Goal: Ask a question

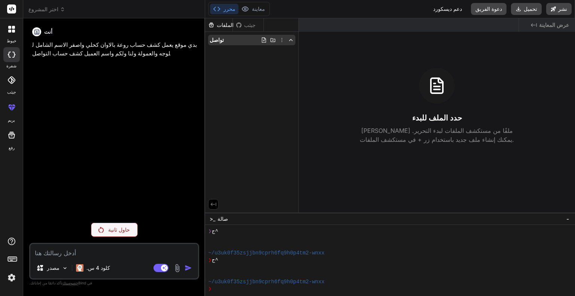
scroll to position [21, 0]
click at [246, 36] on div "تواصل" at bounding box center [251, 40] width 87 height 10
drag, startPoint x: 222, startPoint y: 19, endPoint x: 221, endPoint y: 28, distance: 9.1
click at [221, 28] on div "الملفات" at bounding box center [219, 24] width 28 height 13
click at [221, 28] on font "الملفات" at bounding box center [225, 25] width 17 height 6
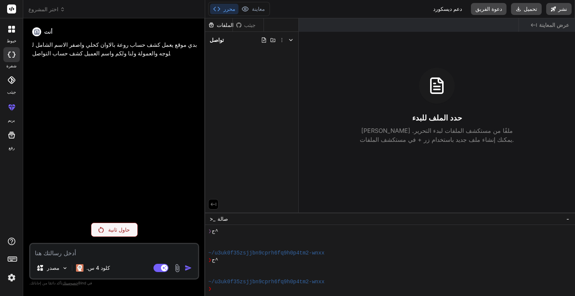
click at [231, 9] on font "محرر" at bounding box center [230, 9] width 12 height 6
click at [89, 66] on div "أنت بدي موقع يعمل كشف حساب روعة بالاوان كحلي واصفر الاسم الشامل للوجه والعمولة …" at bounding box center [115, 120] width 169 height 192
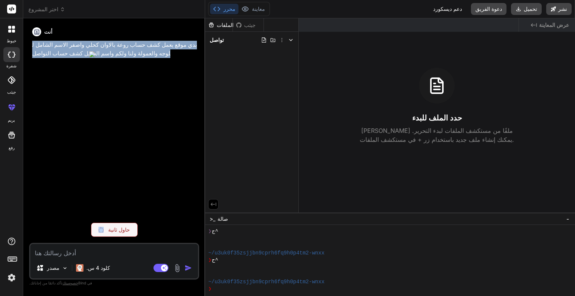
click at [89, 66] on div "أنت بدي موقع يعمل كشف حساب روعة بالاوان كحلي واصفر الاسم الشامل للوجه والعمولة …" at bounding box center [115, 120] width 169 height 192
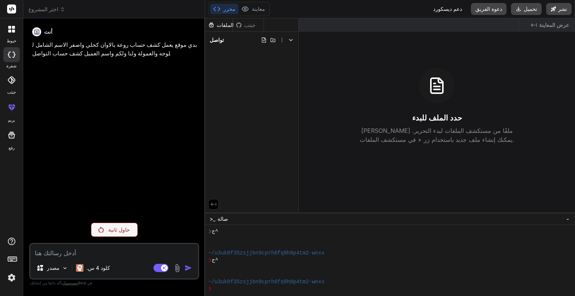
click at [84, 251] on textarea at bounding box center [114, 250] width 168 height 13
click at [109, 233] on div "حاول ثانية" at bounding box center [114, 230] width 47 height 14
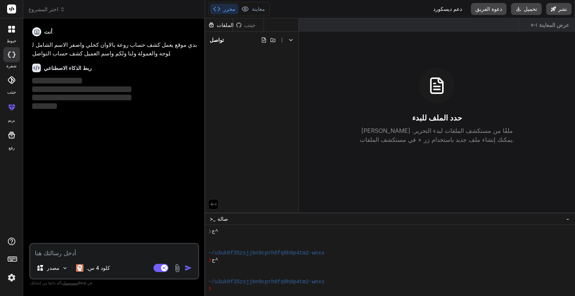
type textarea "x"
